Goal: Task Accomplishment & Management: Manage account settings

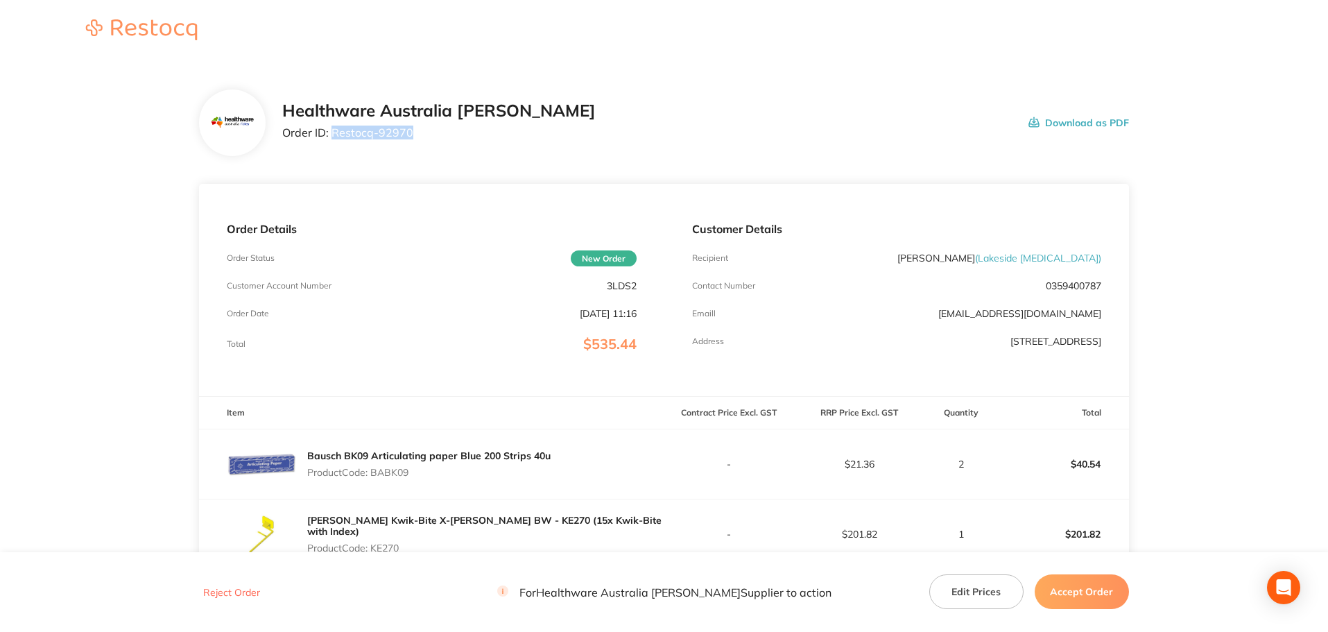
drag, startPoint x: 424, startPoint y: 134, endPoint x: 331, endPoint y: 146, distance: 94.4
click at [331, 146] on div "Healthware Australia [PERSON_NAME] Order ID: Restocq- 92970 Download as PDF" at bounding box center [664, 122] width 930 height 67
copy p "Restocq- 92970"
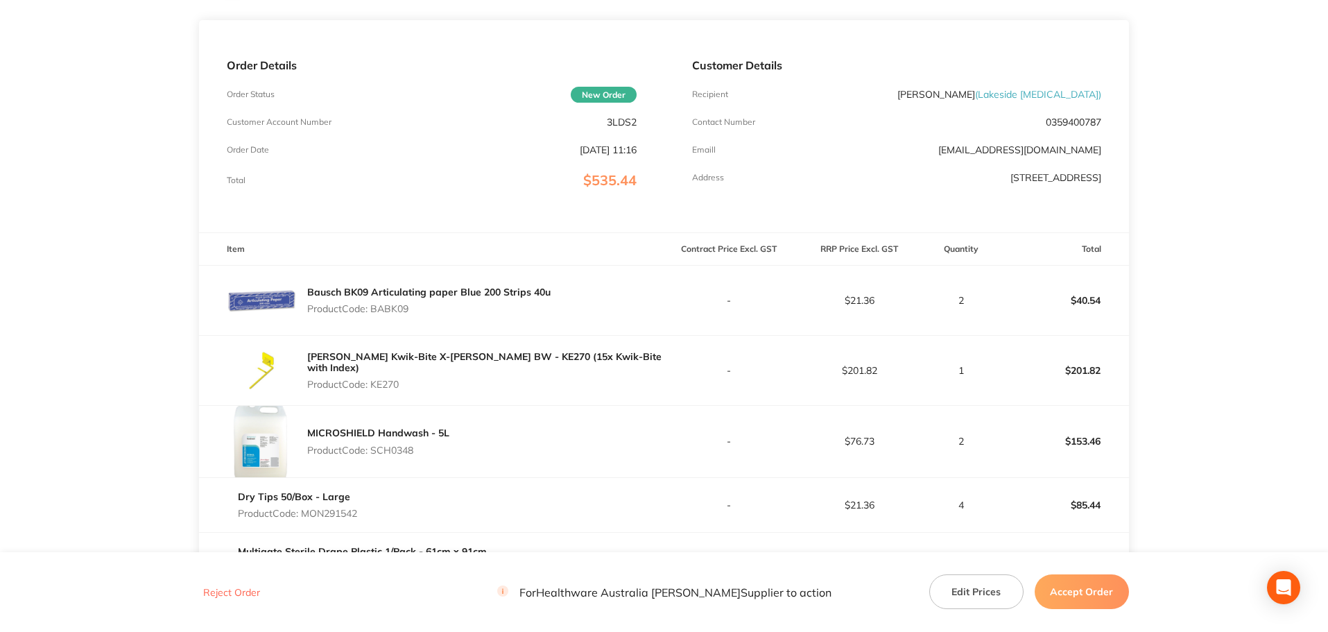
scroll to position [208, 0]
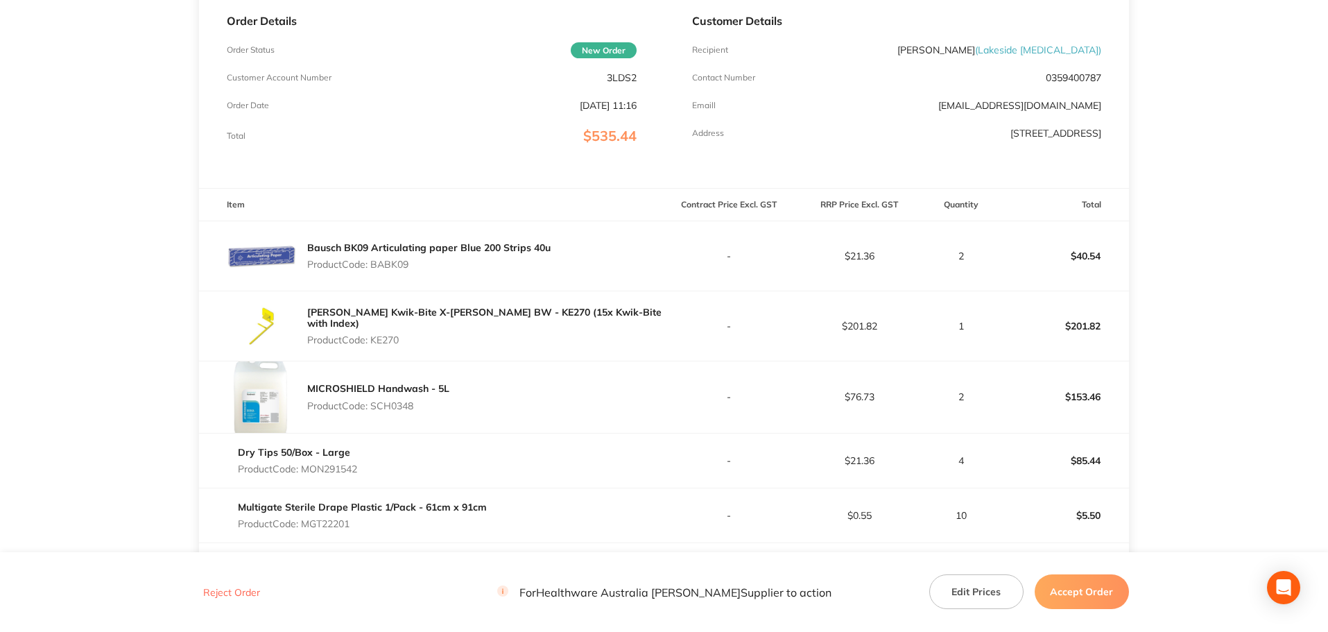
click at [406, 266] on p "Product Code: BABK09" at bounding box center [428, 264] width 243 height 11
copy p "BABK09"
click at [399, 336] on p "Product Code: KE270" at bounding box center [485, 339] width 356 height 11
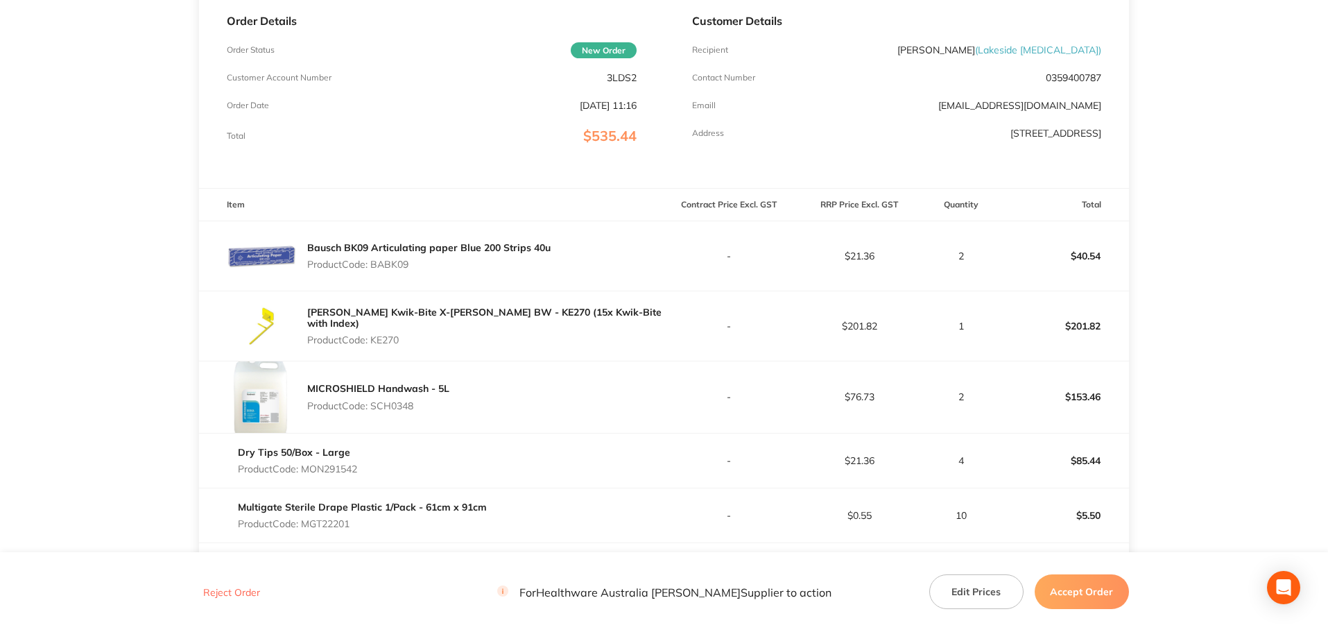
copy p "KE270"
click at [395, 411] on p "Product Code: SCH0348" at bounding box center [378, 405] width 142 height 11
copy p "SCH0348"
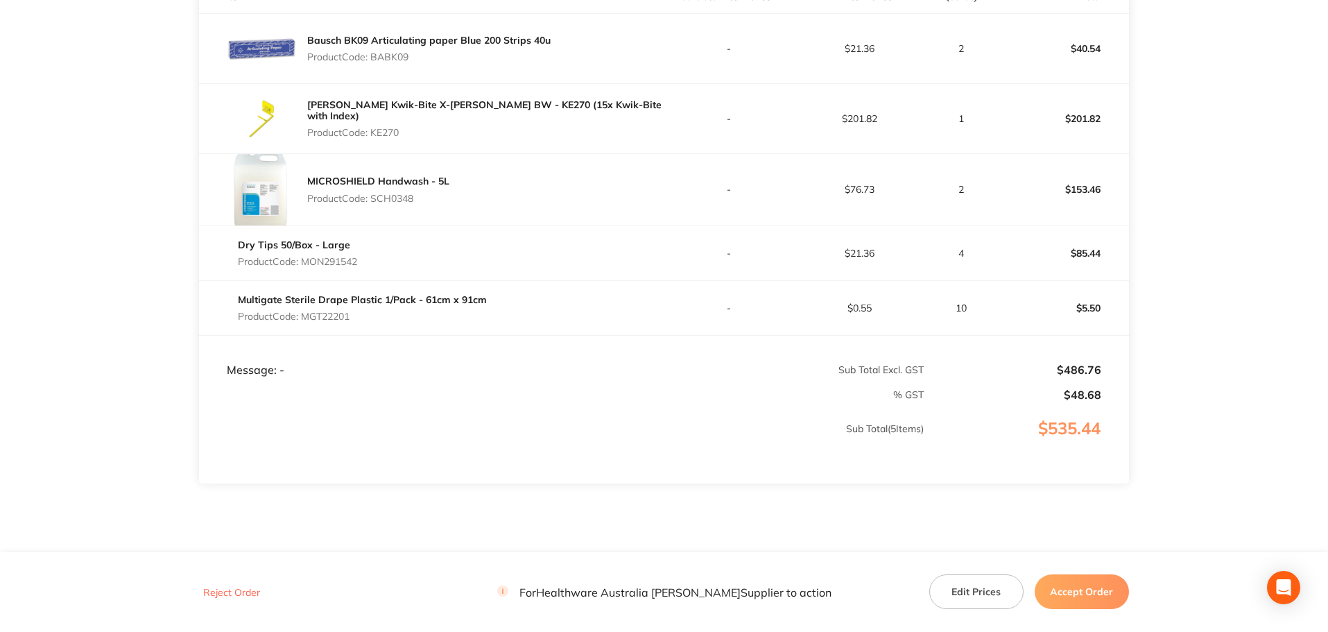
scroll to position [416, 0]
click at [347, 259] on p "Product Code: MON291542" at bounding box center [297, 260] width 119 height 11
copy p "MON291542"
click at [329, 313] on p "Product Code: MGT22201" at bounding box center [362, 315] width 249 height 11
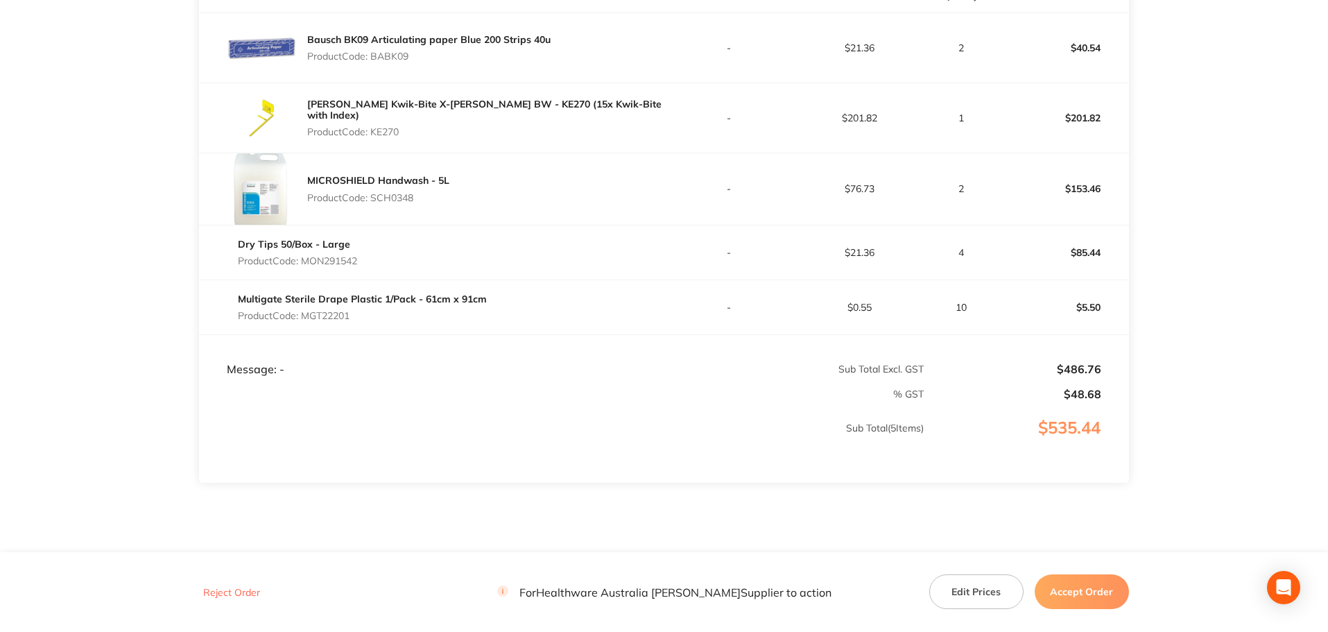
click at [329, 313] on p "Product Code: MGT22201" at bounding box center [362, 315] width 249 height 11
copy p "MGT22201"
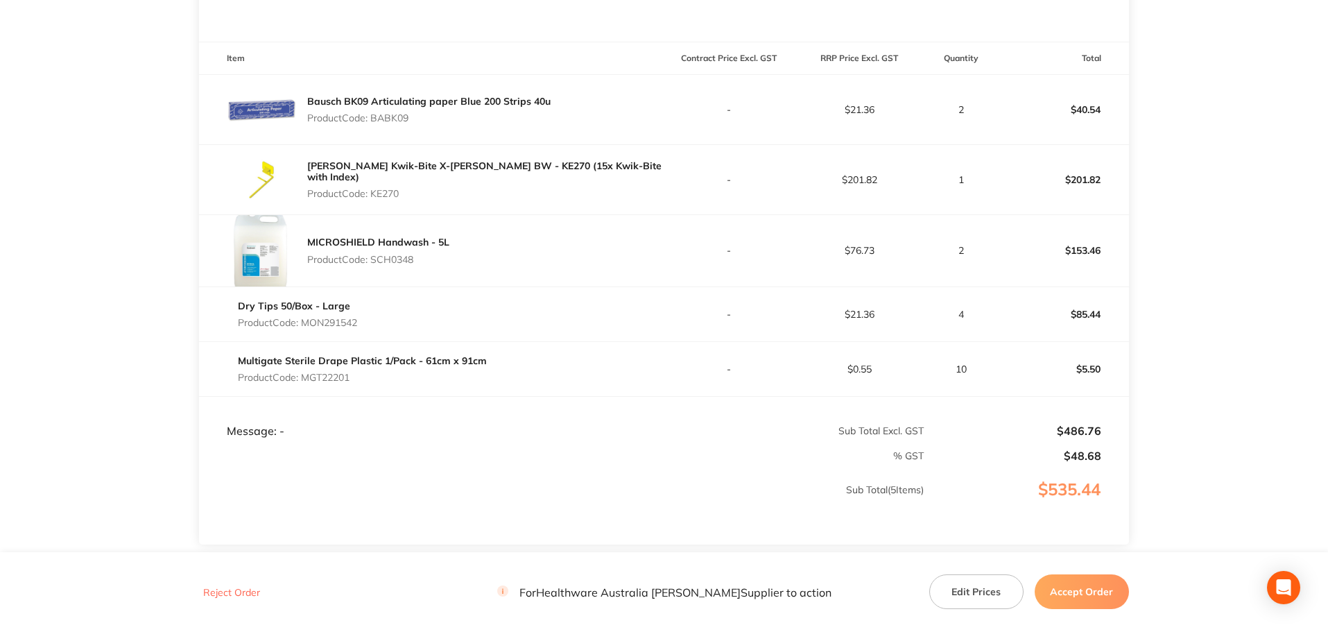
scroll to position [458, 0]
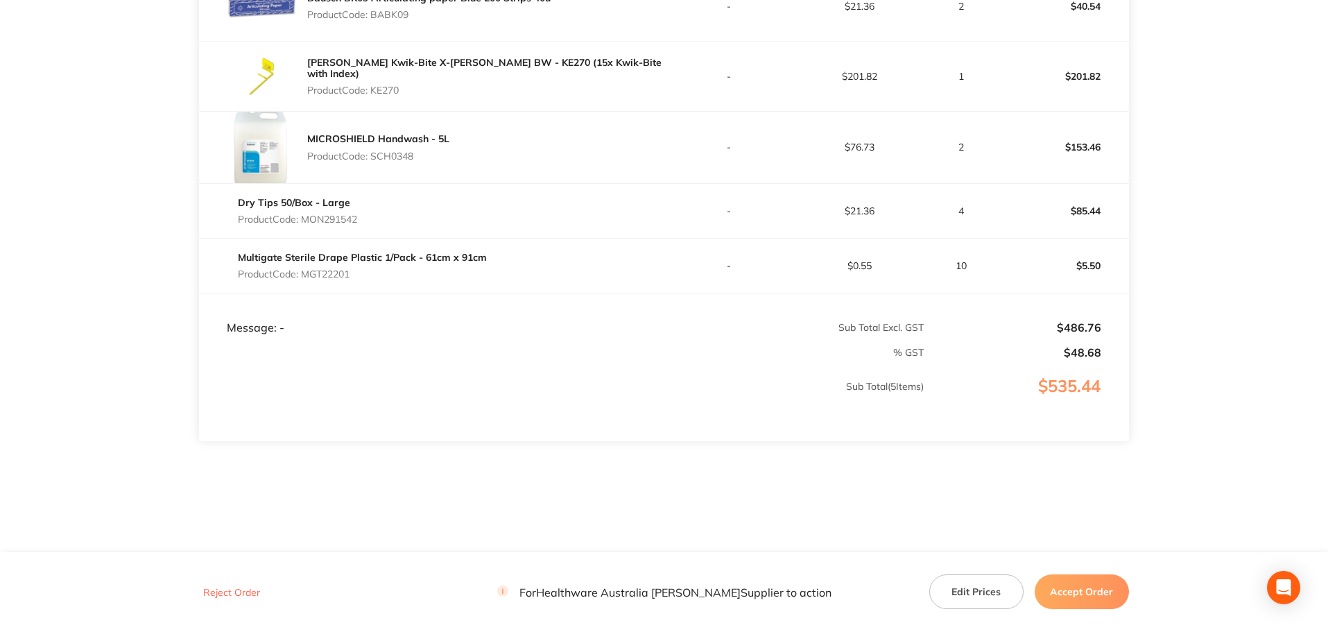
click at [1064, 584] on button "Accept Order" at bounding box center [1082, 591] width 94 height 35
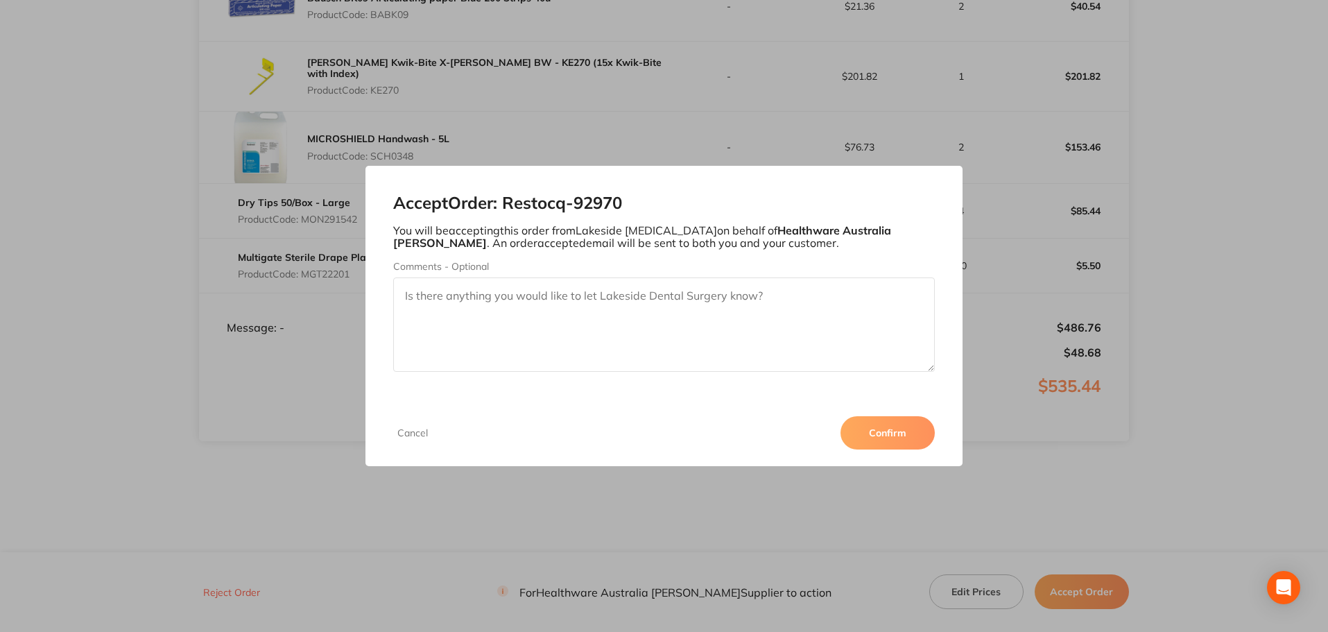
click at [882, 429] on button "Confirm" at bounding box center [887, 432] width 94 height 33
